Goal: Task Accomplishment & Management: Use online tool/utility

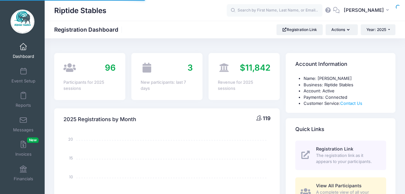
select select
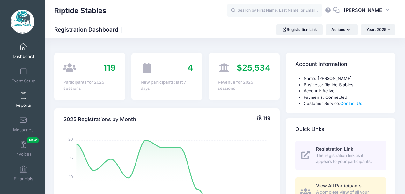
click at [26, 100] on link "Reports" at bounding box center [23, 99] width 30 height 22
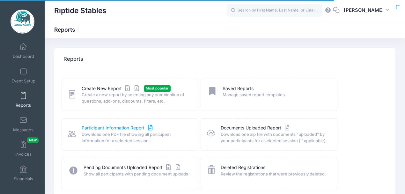
click at [127, 129] on link "Participant Information Report" at bounding box center [118, 127] width 72 height 7
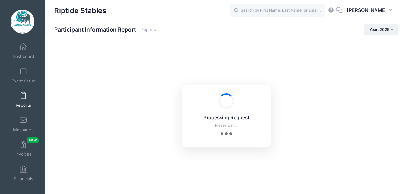
checkbox input "true"
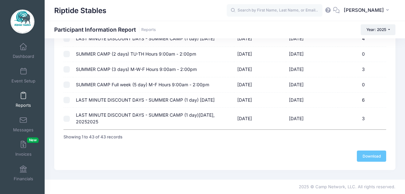
scroll to position [826, 0]
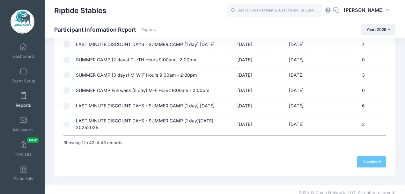
click at [175, 114] on td "LAST MINUTE DISCOUNT DAYS - SUMMER CAMP (1 day) WEDNESDAY, AUGUST 13, 2025" at bounding box center [153, 105] width 161 height 15
checkbox input "true"
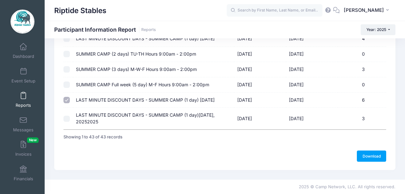
scroll to position [847, 0]
click at [374, 156] on link "Download" at bounding box center [371, 155] width 29 height 11
